Goal: Task Accomplishment & Management: Manage account settings

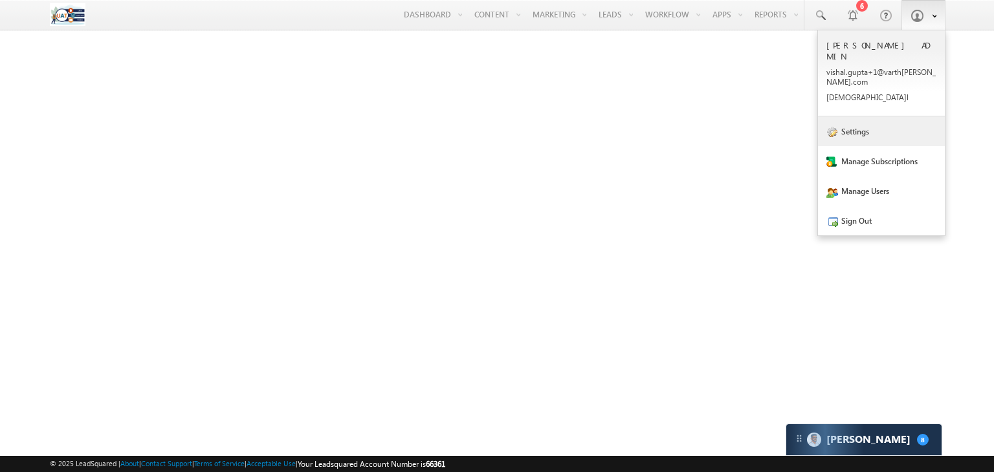
click at [881, 116] on link "Settings" at bounding box center [881, 131] width 127 height 30
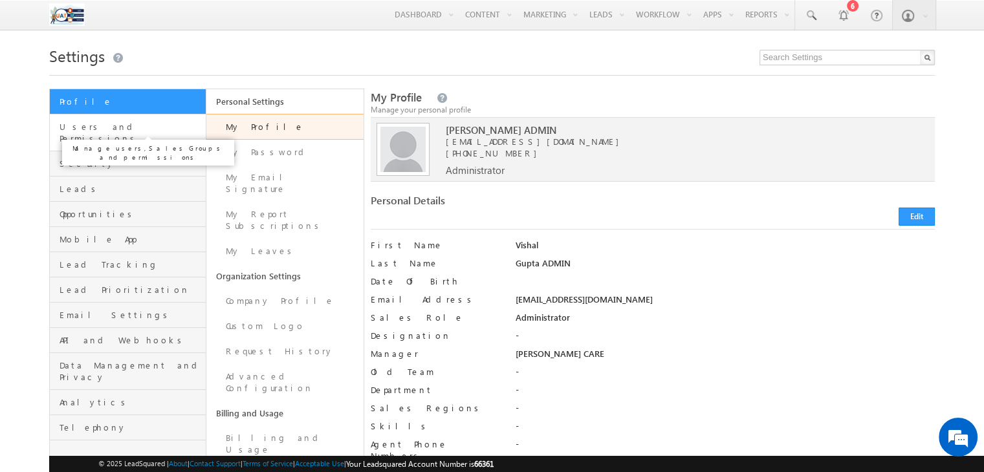
click at [141, 129] on span "Users and Permissions" at bounding box center [131, 132] width 143 height 23
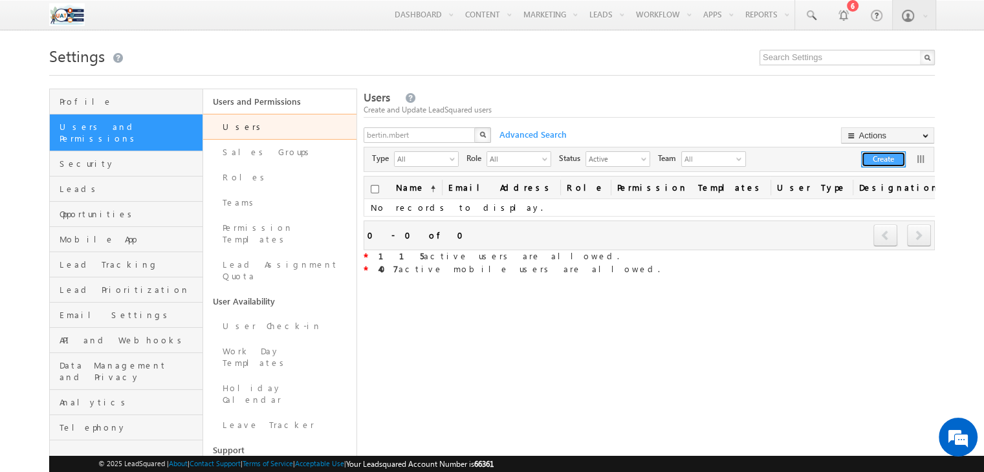
click at [890, 161] on button "Create" at bounding box center [883, 159] width 45 height 16
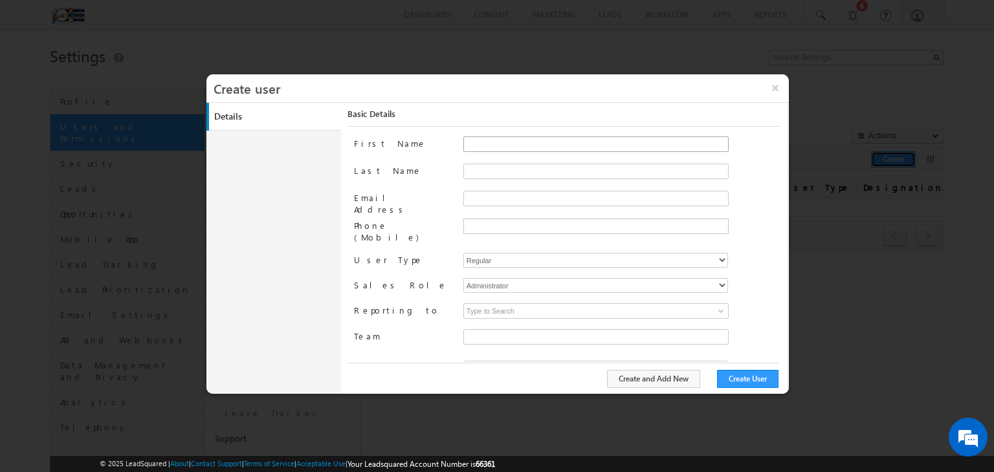
type input "24124ff3-7fde-11eb-8916-02c8fa2d3ed4"
click at [490, 146] on input "First Name" at bounding box center [595, 145] width 265 height 16
type input "Rahul"
type input "[PERSON_NAME]"
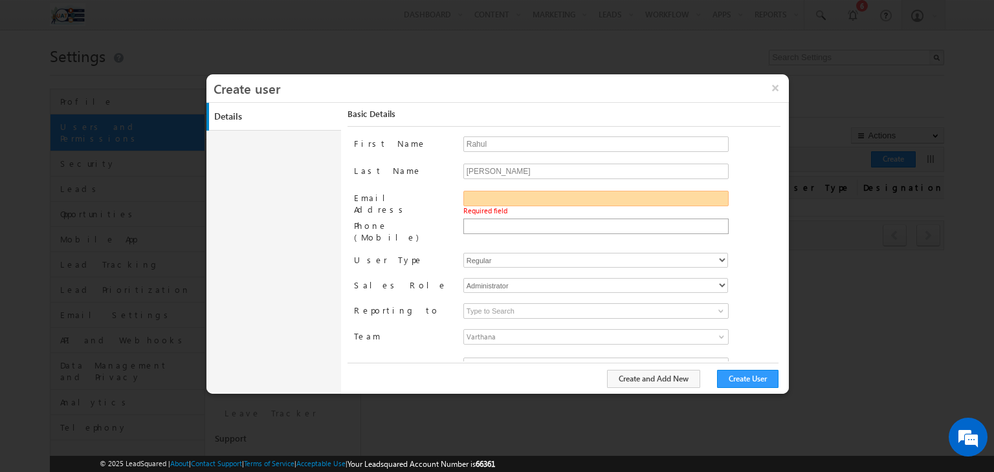
paste input "[EMAIL_ADDRESS][DOMAIN_NAME]"
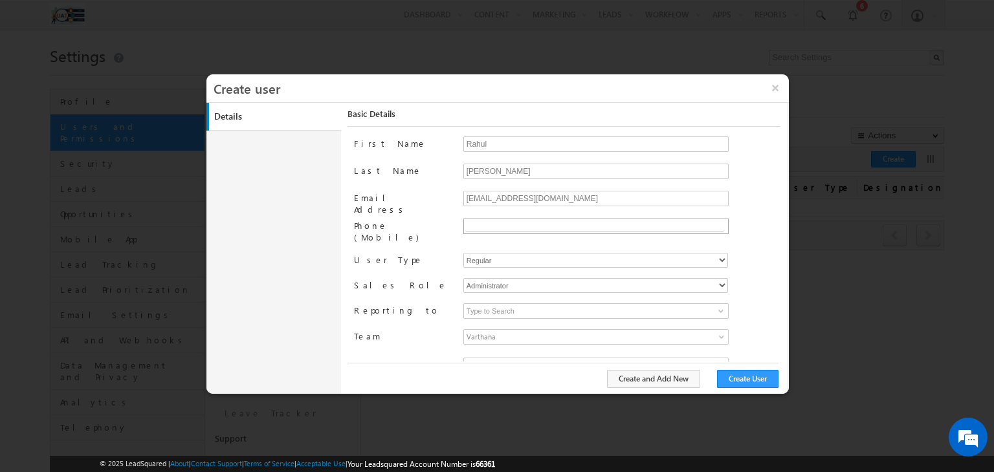
click at [659, 221] on input "text" at bounding box center [594, 226] width 259 height 10
click at [506, 195] on input "[EMAIL_ADDRESS][DOMAIN_NAME]" at bounding box center [595, 199] width 265 height 16
type input "[EMAIL_ADDRESS][DOMAIN_NAME]"
click at [495, 221] on input "text" at bounding box center [594, 226] width 259 height 10
paste input "9252422111"
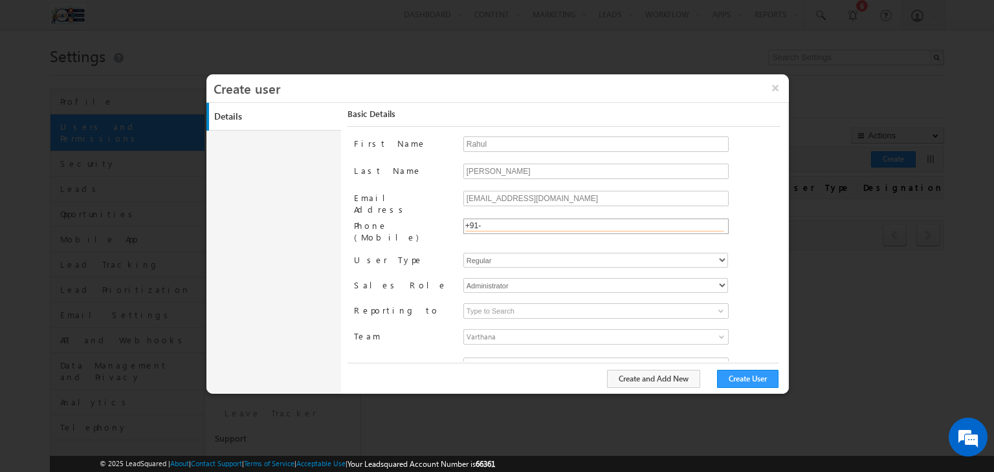
type input "[PHONE_NUMBER]"
click at [564, 278] on select "Administrator Marketing User Sales Manager Sales User" at bounding box center [595, 285] width 265 height 15
select select "Sales_User"
click at [463, 278] on select "Administrator Marketing User Sales Manager Sales User" at bounding box center [595, 285] width 265 height 15
type input "24124ff3-7fde-11eb-8916-02c8fa2d3ed4"
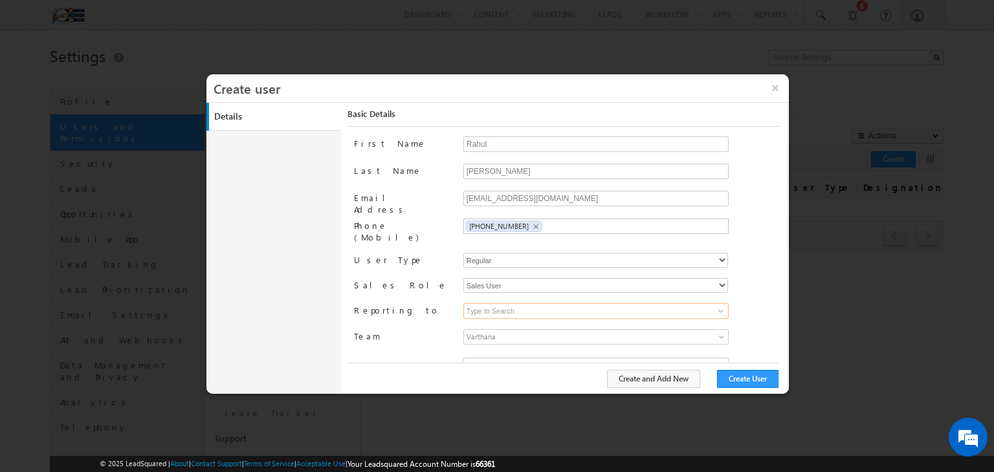
click at [487, 303] on input at bounding box center [595, 311] width 265 height 16
click at [487, 303] on input "v" at bounding box center [595, 311] width 265 height 16
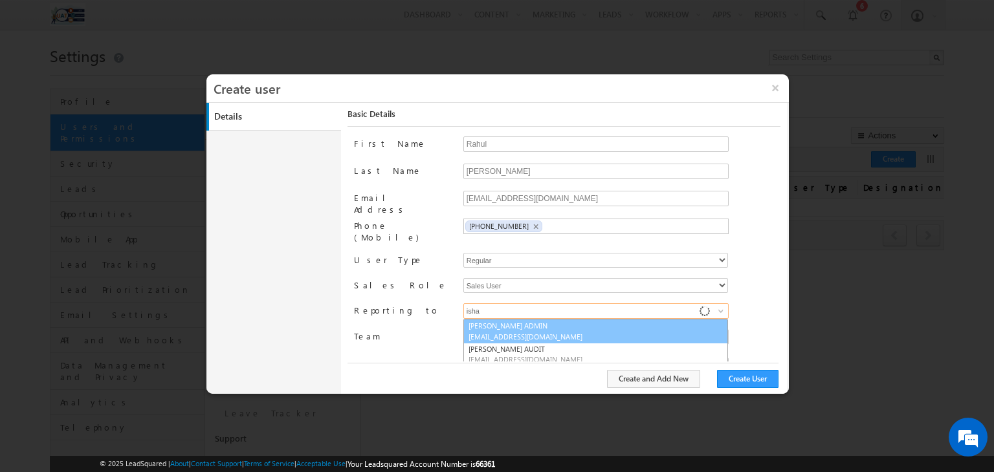
click at [488, 332] on span "[EMAIL_ADDRESS][DOMAIN_NAME]" at bounding box center [526, 337] width 116 height 10
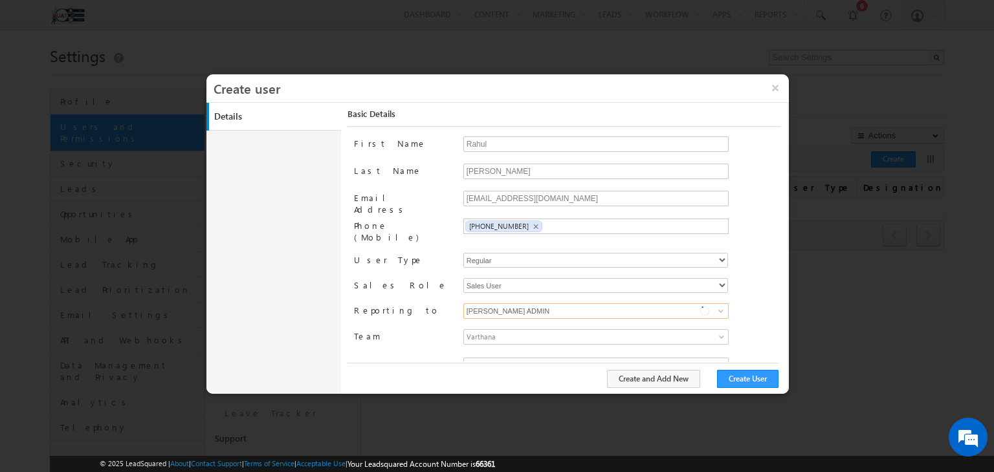
type input "[PERSON_NAME] ADMIN"
click at [419, 329] on label "Team" at bounding box center [403, 335] width 98 height 13
click at [463, 331] on input "No records found ▼ Varthana School Loan Team Beyond Loan Team School Solutions …" at bounding box center [599, 340] width 272 height 19
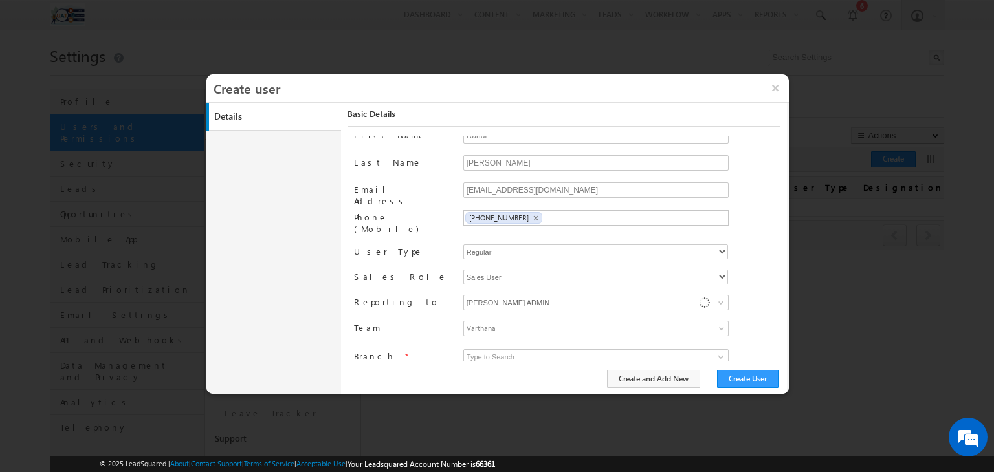
click at [494, 322] on span "Varthana" at bounding box center [563, 329] width 198 height 14
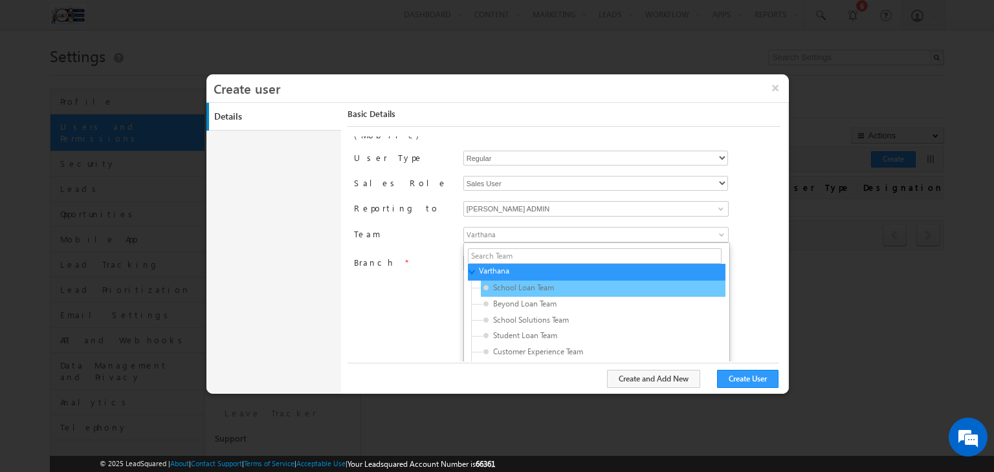
click at [620, 281] on div "School Loan Team" at bounding box center [603, 289] width 245 height 16
type input "daf15ed9-a0df-11eb-8916-02c8fa2d3ed4"
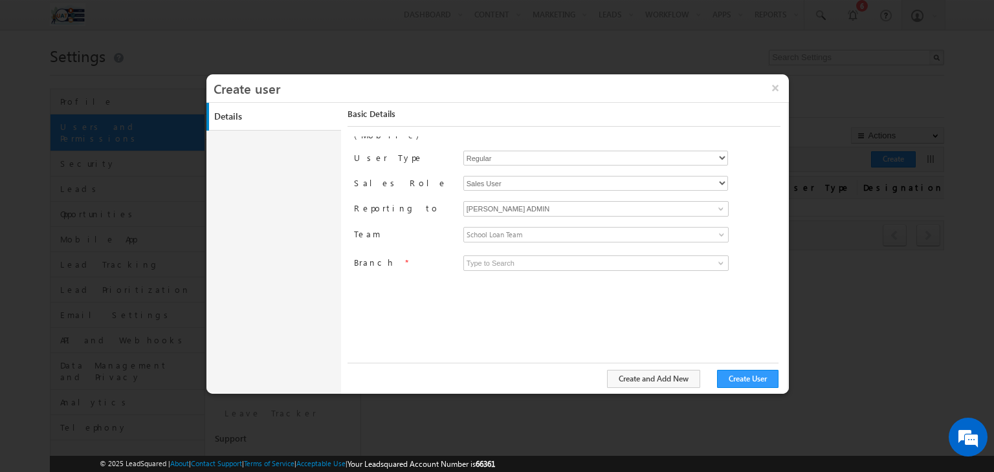
scroll to position [8, 0]
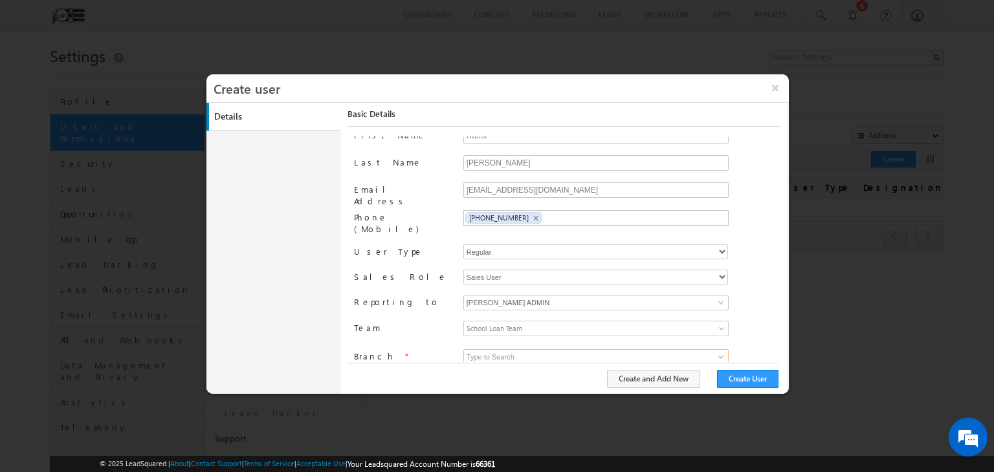
click at [504, 349] on input at bounding box center [595, 357] width 265 height 16
click at [505, 365] on link "[GEOGRAPHIC_DATA]" at bounding box center [596, 372] width 266 height 15
type input "[GEOGRAPHIC_DATA]"
click at [441, 307] on div "First Name [GEOGRAPHIC_DATA] Last Name [PERSON_NAME] Email Address [EMAIL_ADDRE…" at bounding box center [567, 249] width 426 height 225
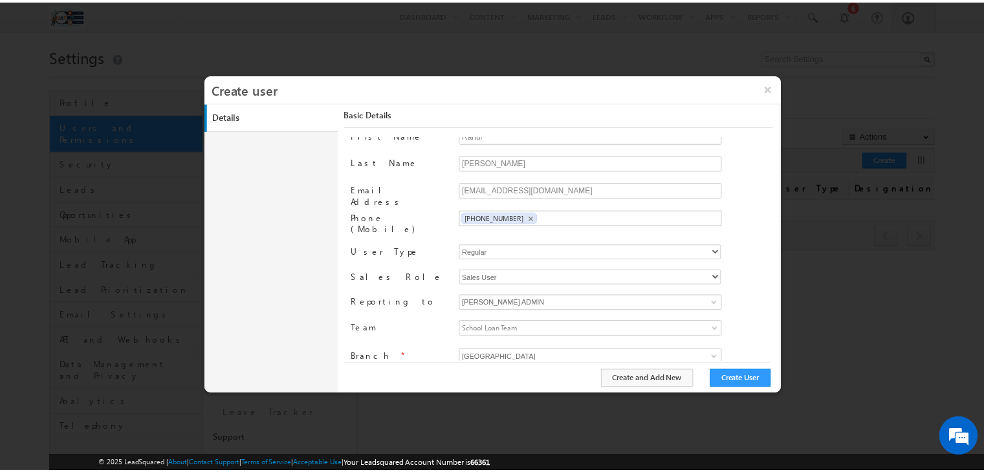
scroll to position [0, 0]
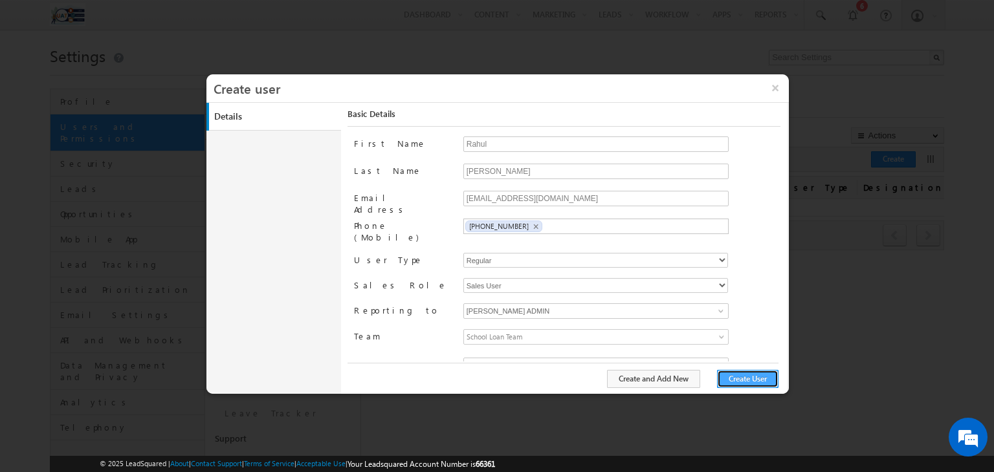
click at [753, 380] on button "Create User" at bounding box center [747, 379] width 61 height 18
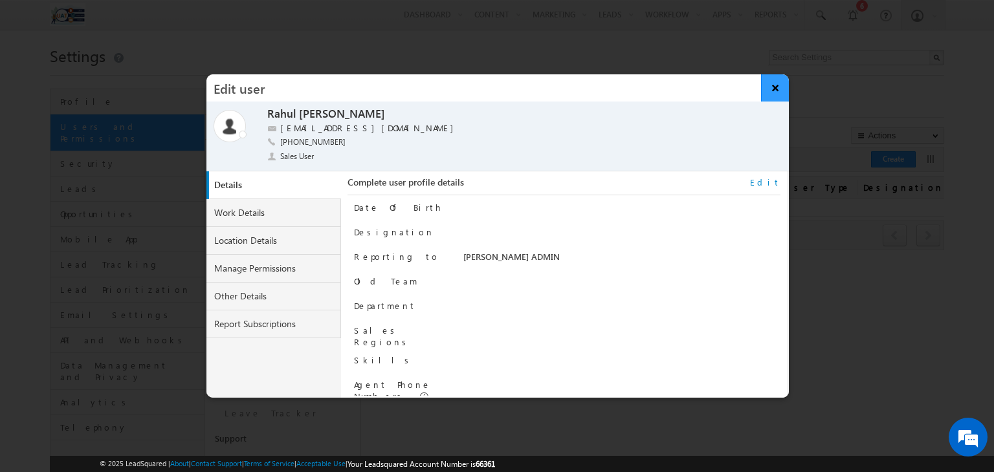
click at [767, 94] on button "×" at bounding box center [775, 87] width 28 height 27
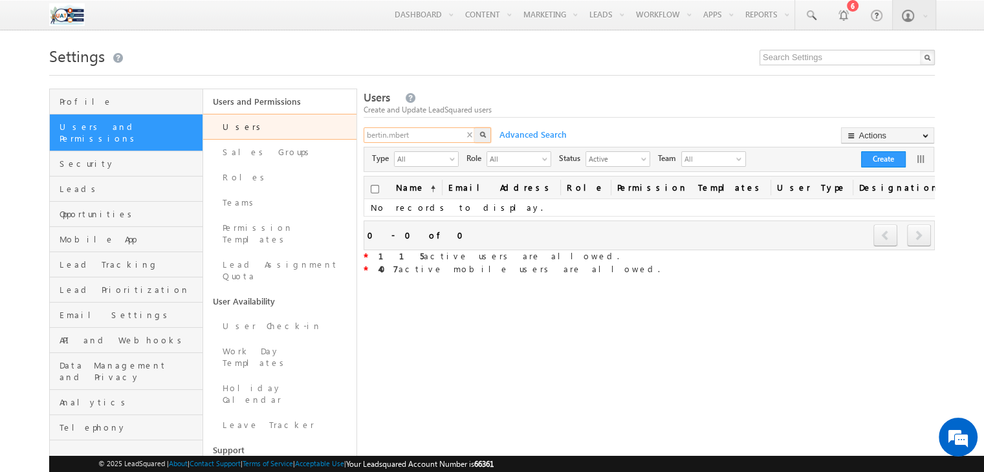
click at [435, 135] on input "bertin.mbert" at bounding box center [420, 135] width 113 height 16
paste input "9252422111"
type input "9252422111"
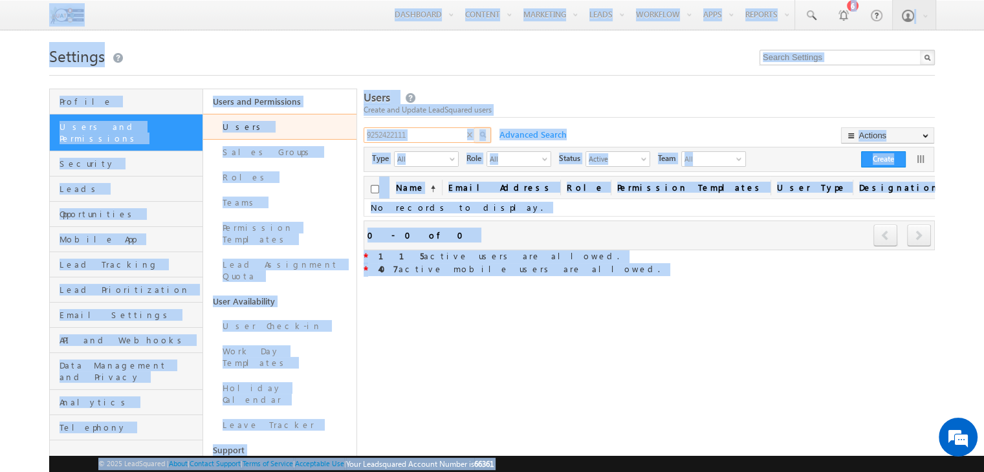
click at [428, 140] on input "9252422111" at bounding box center [420, 135] width 113 height 16
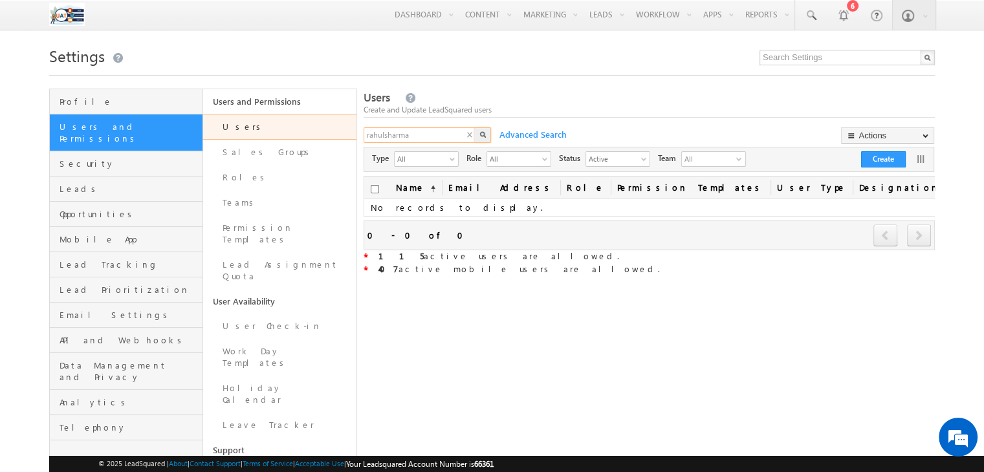
type input "rahulsharma"
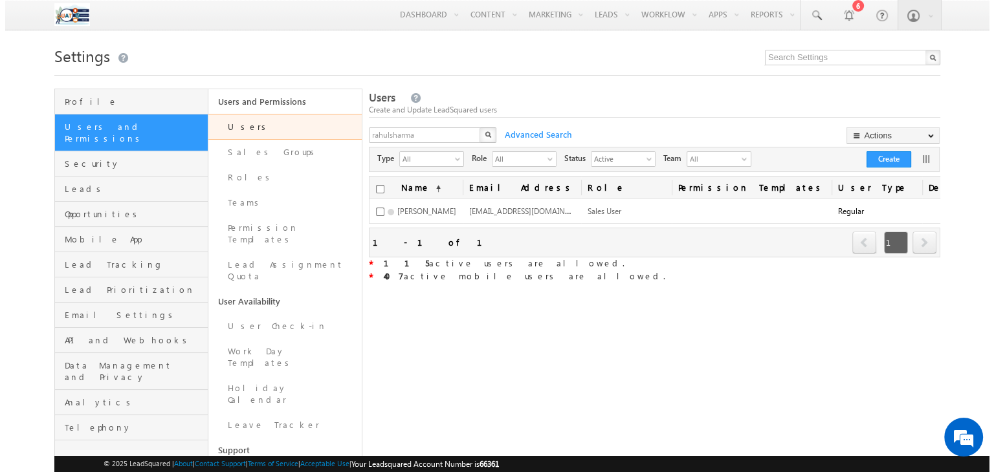
scroll to position [0, 18]
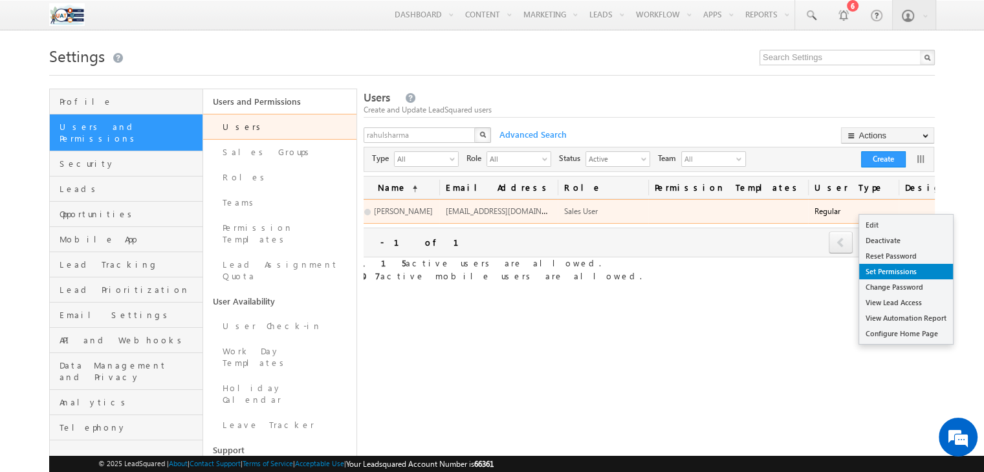
click at [892, 267] on link "Set Permissions" at bounding box center [906, 272] width 94 height 16
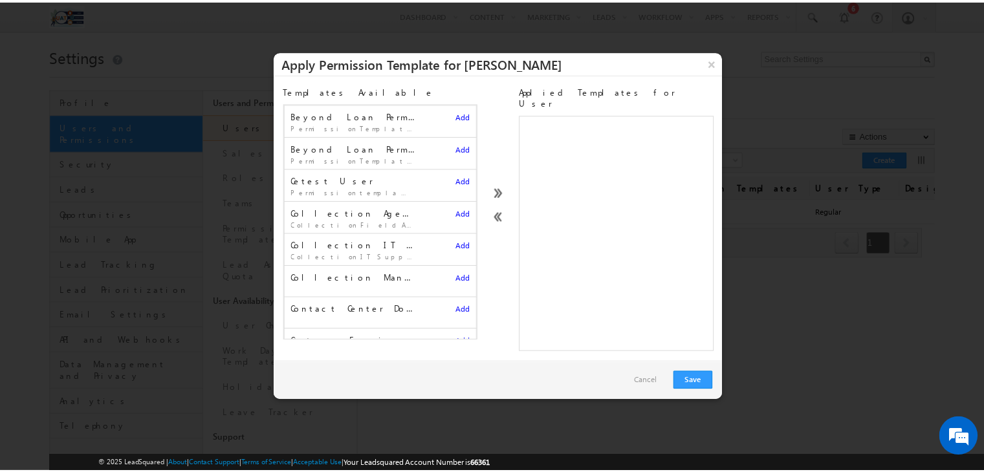
scroll to position [435, 0]
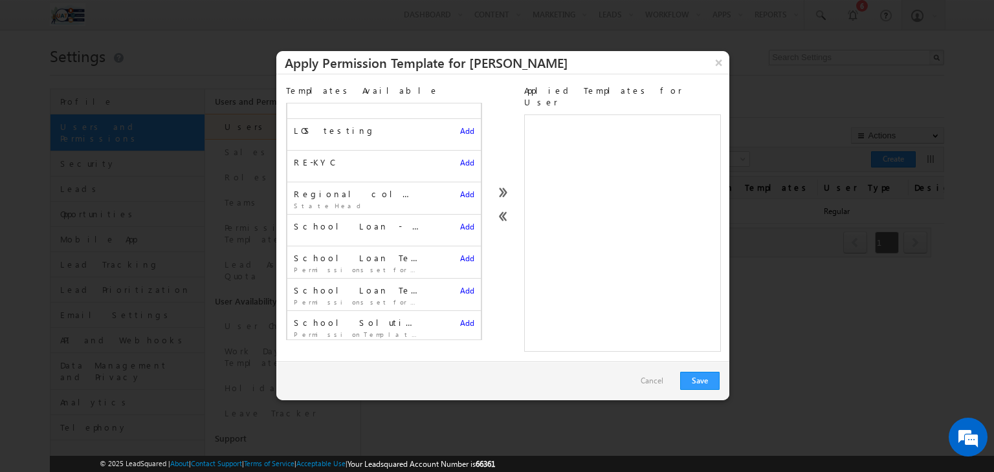
click at [460, 222] on span "Add" at bounding box center [467, 227] width 14 height 10
click at [692, 372] on button "Save" at bounding box center [699, 381] width 39 height 18
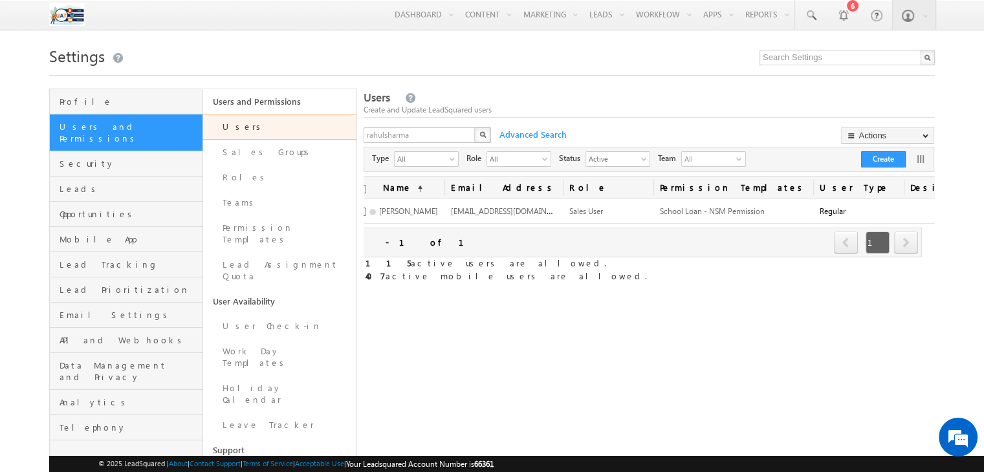
scroll to position [0, 20]
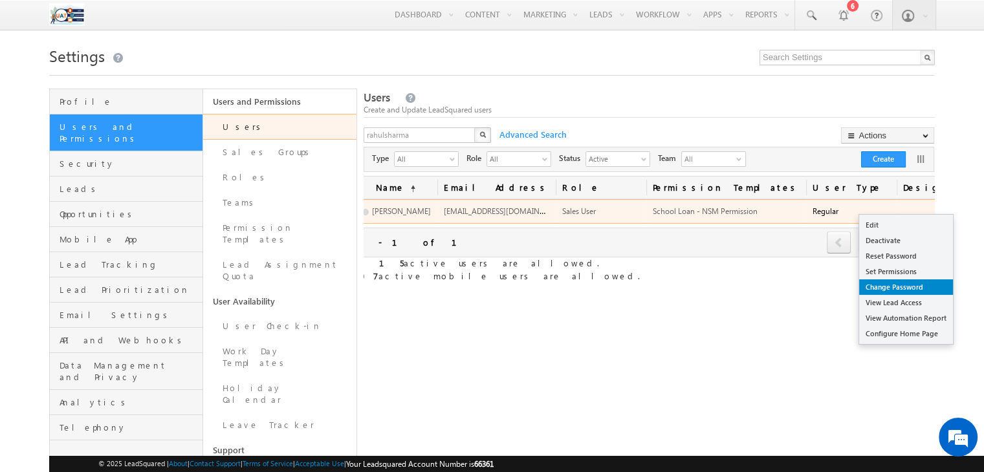
click at [894, 289] on link "Change Password" at bounding box center [906, 288] width 94 height 16
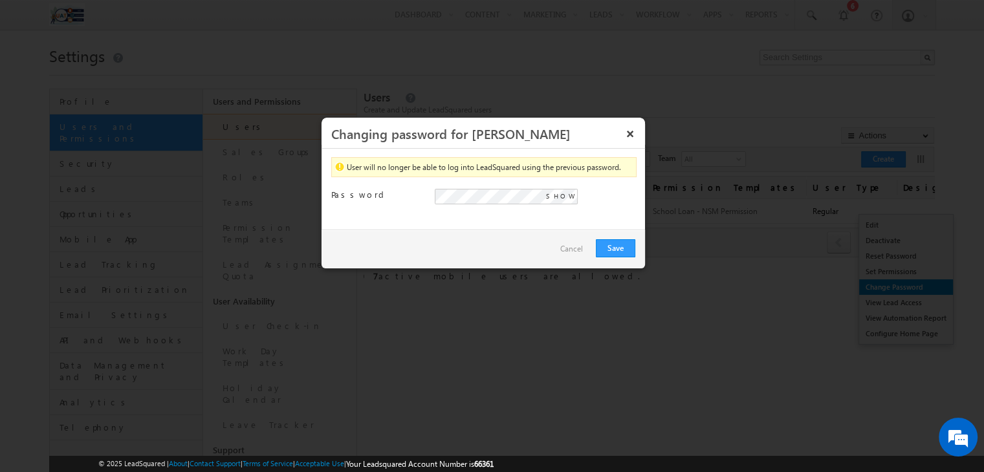
scroll to position [0, 14]
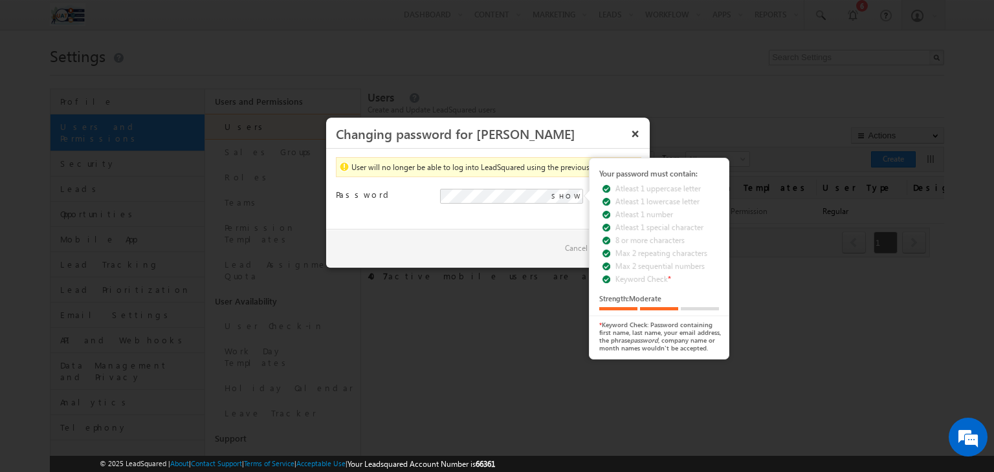
click at [564, 192] on span "SHOW" at bounding box center [565, 196] width 29 height 12
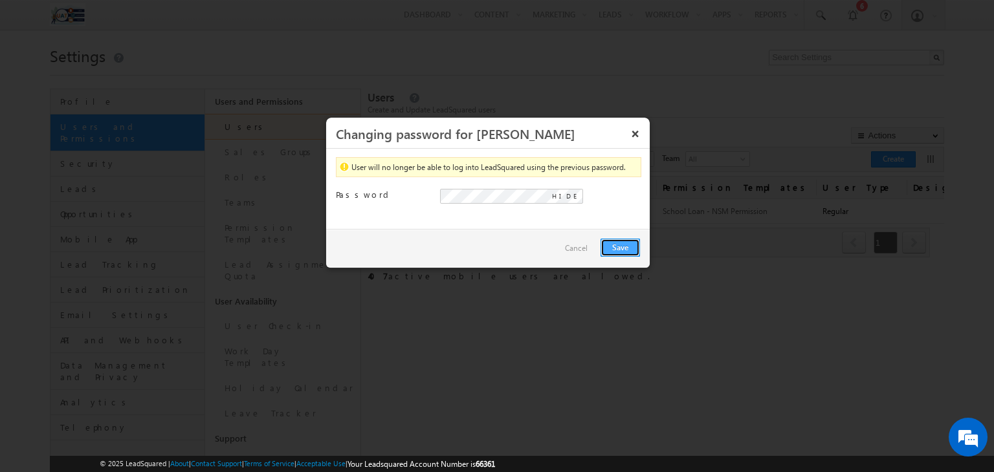
click at [628, 244] on button "Save" at bounding box center [619, 248] width 39 height 18
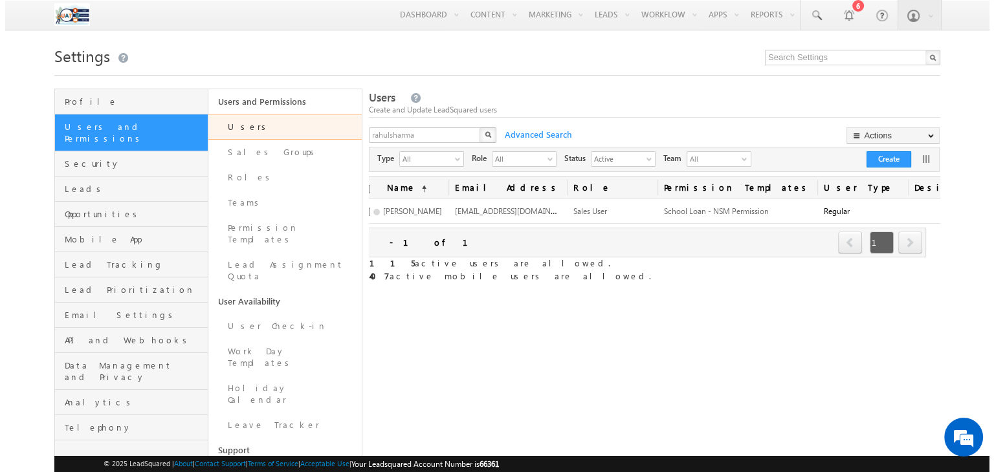
scroll to position [0, 20]
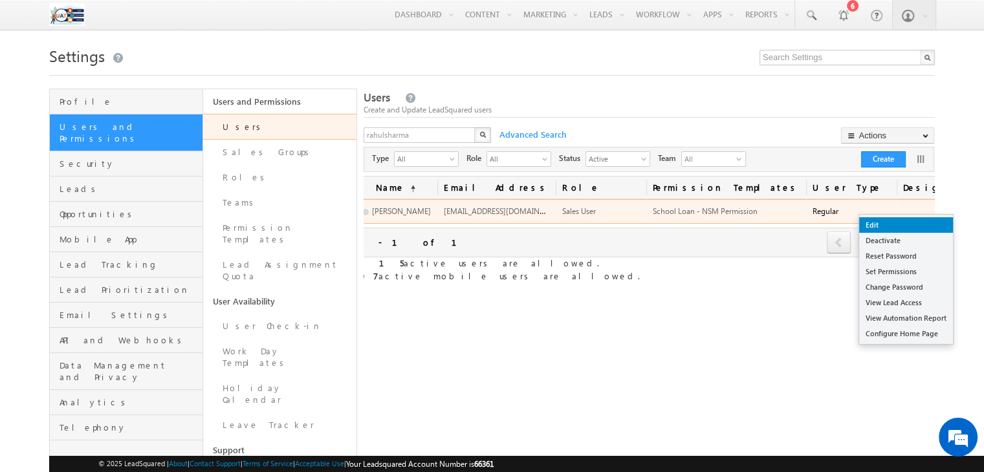
click at [912, 225] on link "Edit" at bounding box center [906, 225] width 94 height 16
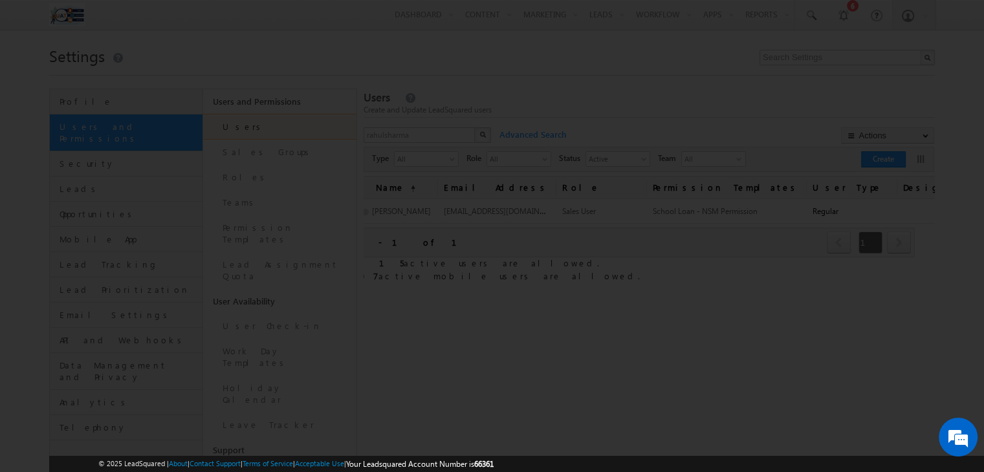
scroll to position [0, 14]
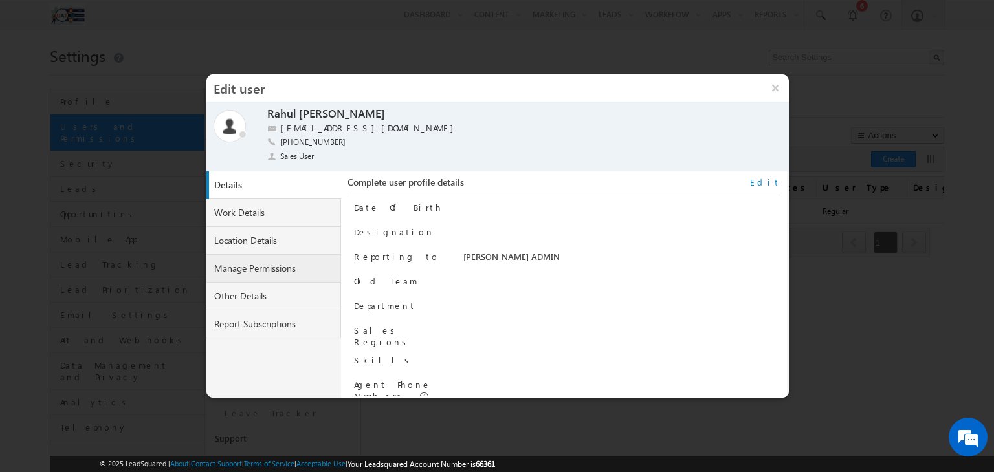
click at [298, 267] on link "Manage Permissions" at bounding box center [273, 269] width 135 height 28
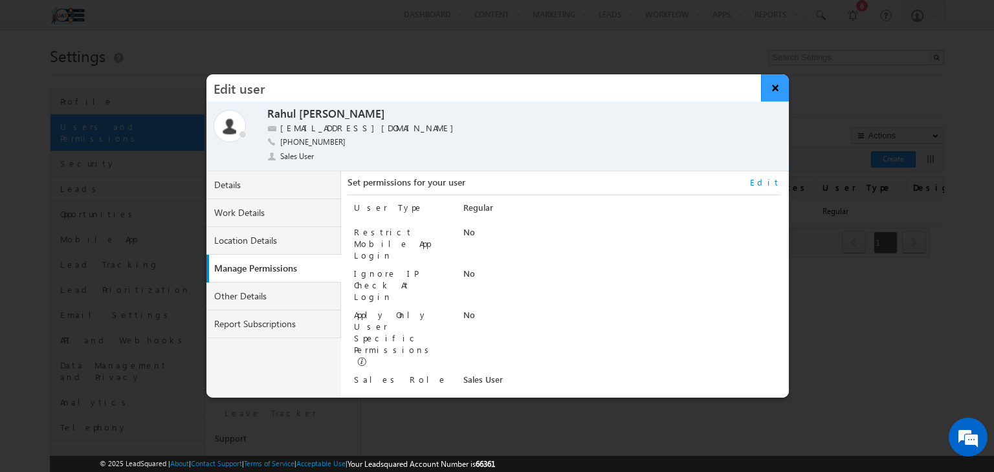
click at [776, 93] on button "×" at bounding box center [775, 87] width 28 height 27
